Goal: Navigation & Orientation: Find specific page/section

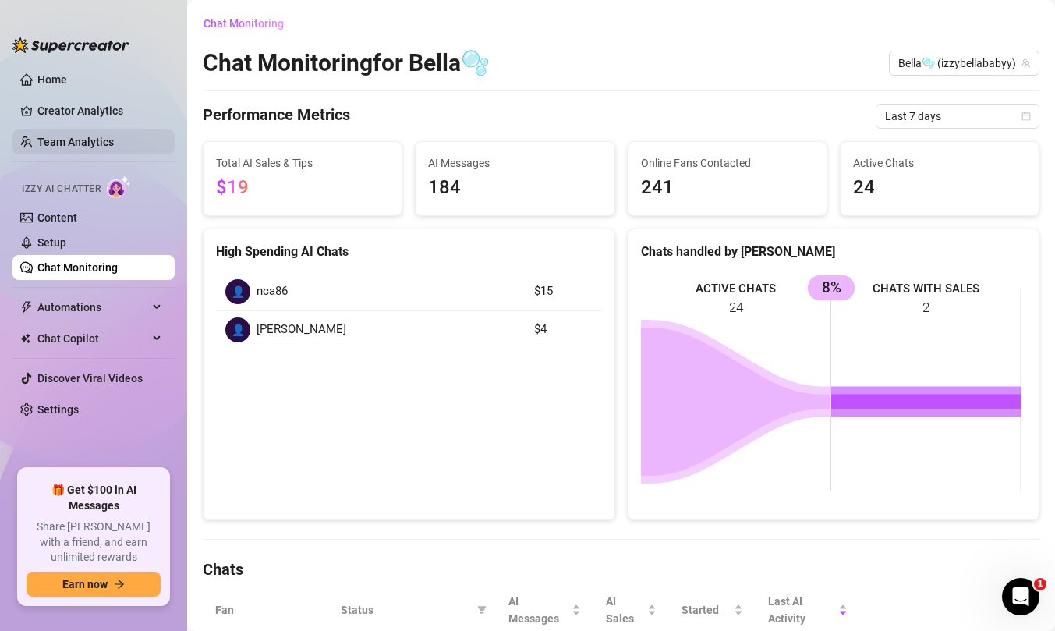
scroll to position [521, 0]
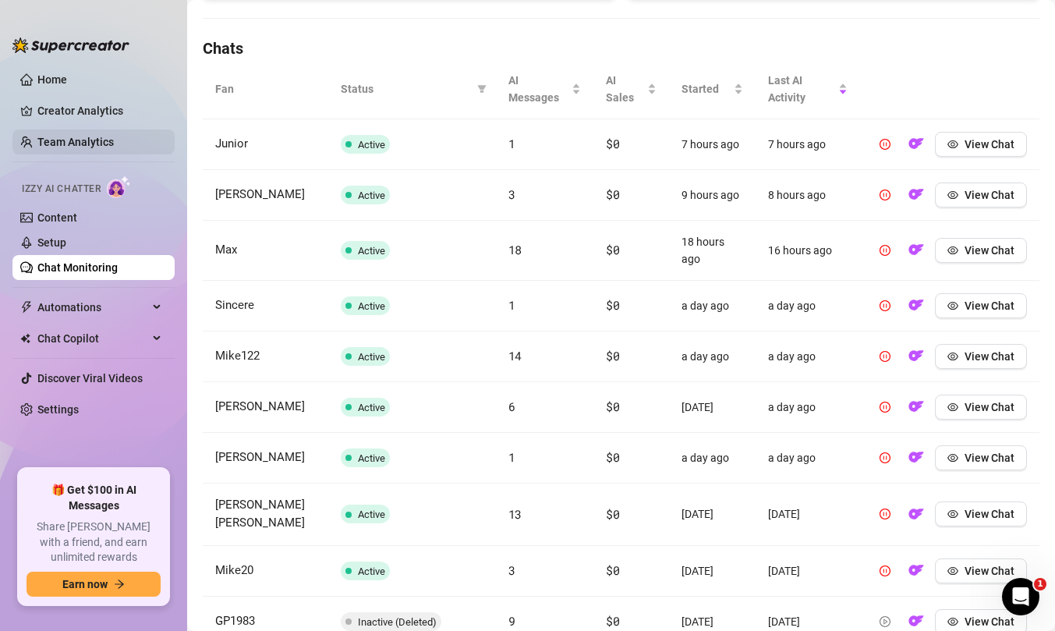
click at [79, 140] on link "Team Analytics" at bounding box center [75, 142] width 76 height 12
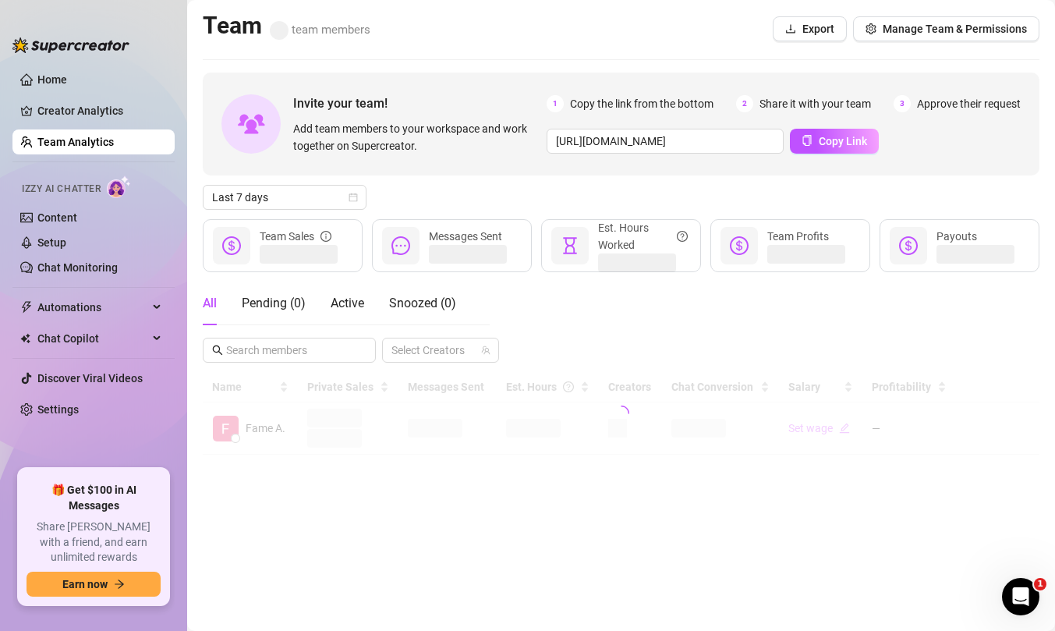
click at [80, 95] on ul "Home Creator Analytics Team Analytics Izzy AI Chatter Content Setup Chat Monito…" at bounding box center [93, 261] width 162 height 401
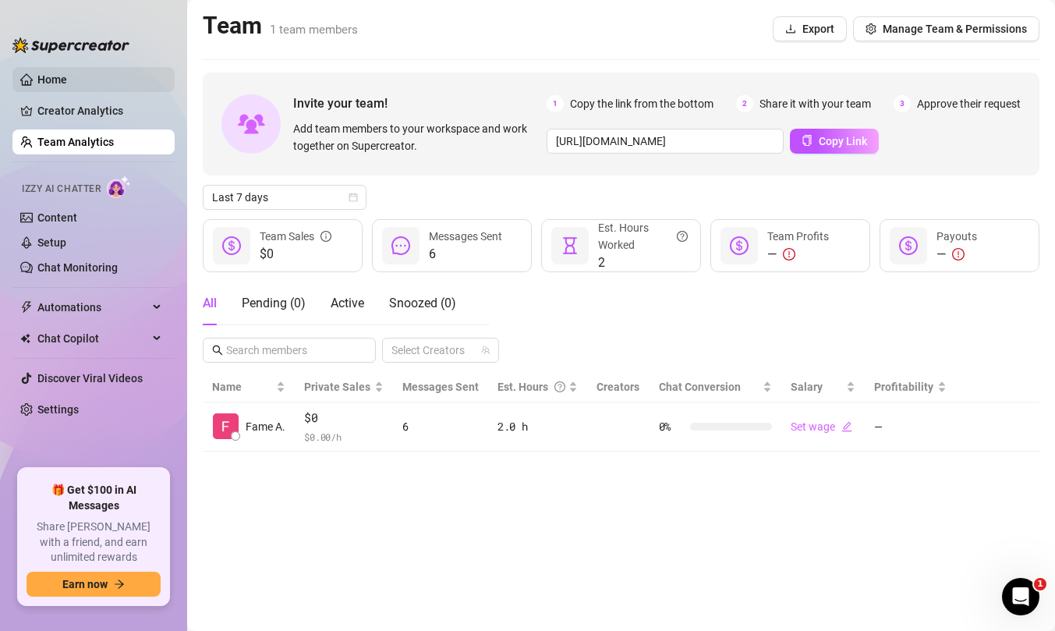
click at [67, 80] on link "Home" at bounding box center [52, 79] width 30 height 12
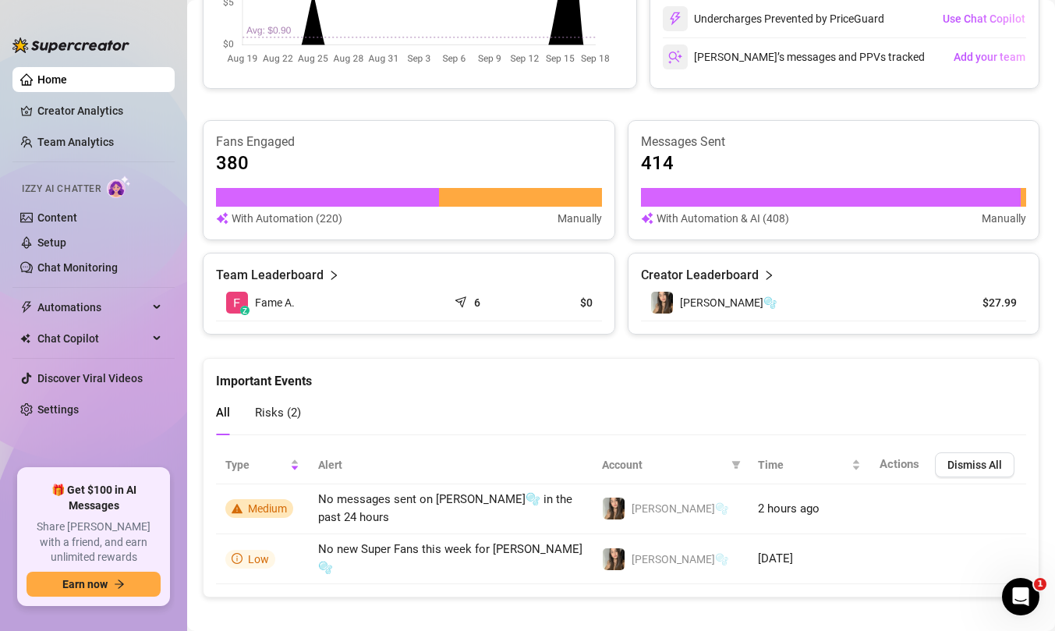
scroll to position [512, 0]
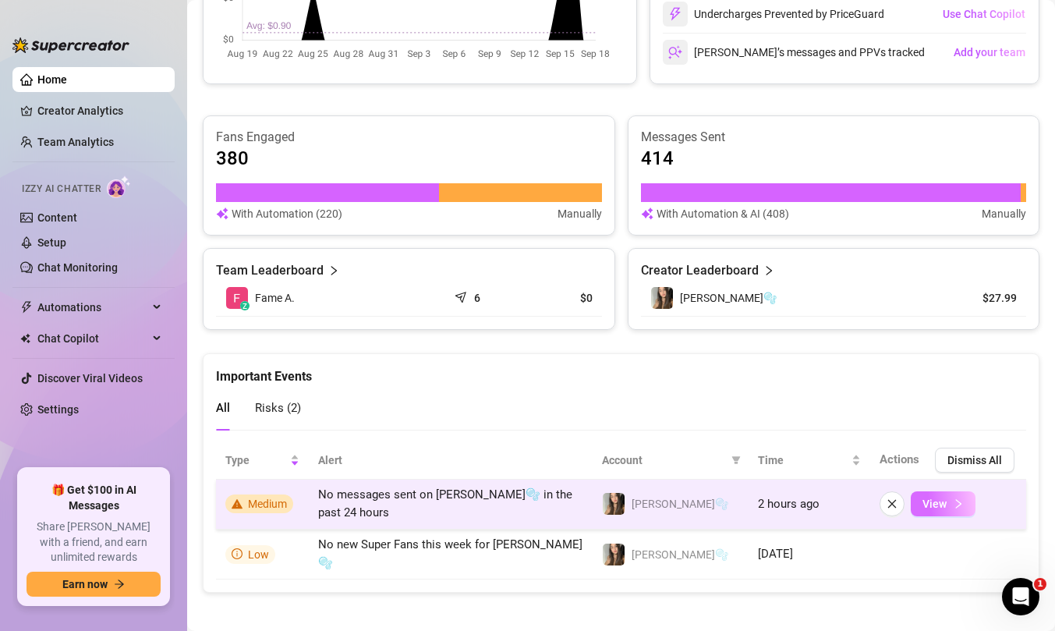
click at [953, 506] on icon "right" at bounding box center [958, 503] width 11 height 11
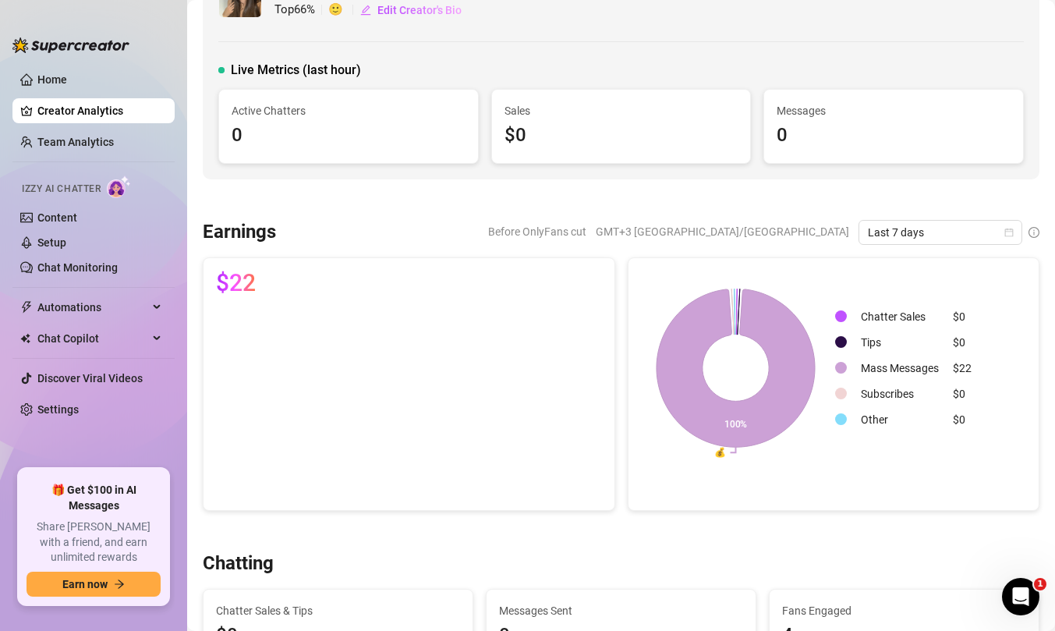
scroll to position [33, 0]
